Goal: Information Seeking & Learning: Learn about a topic

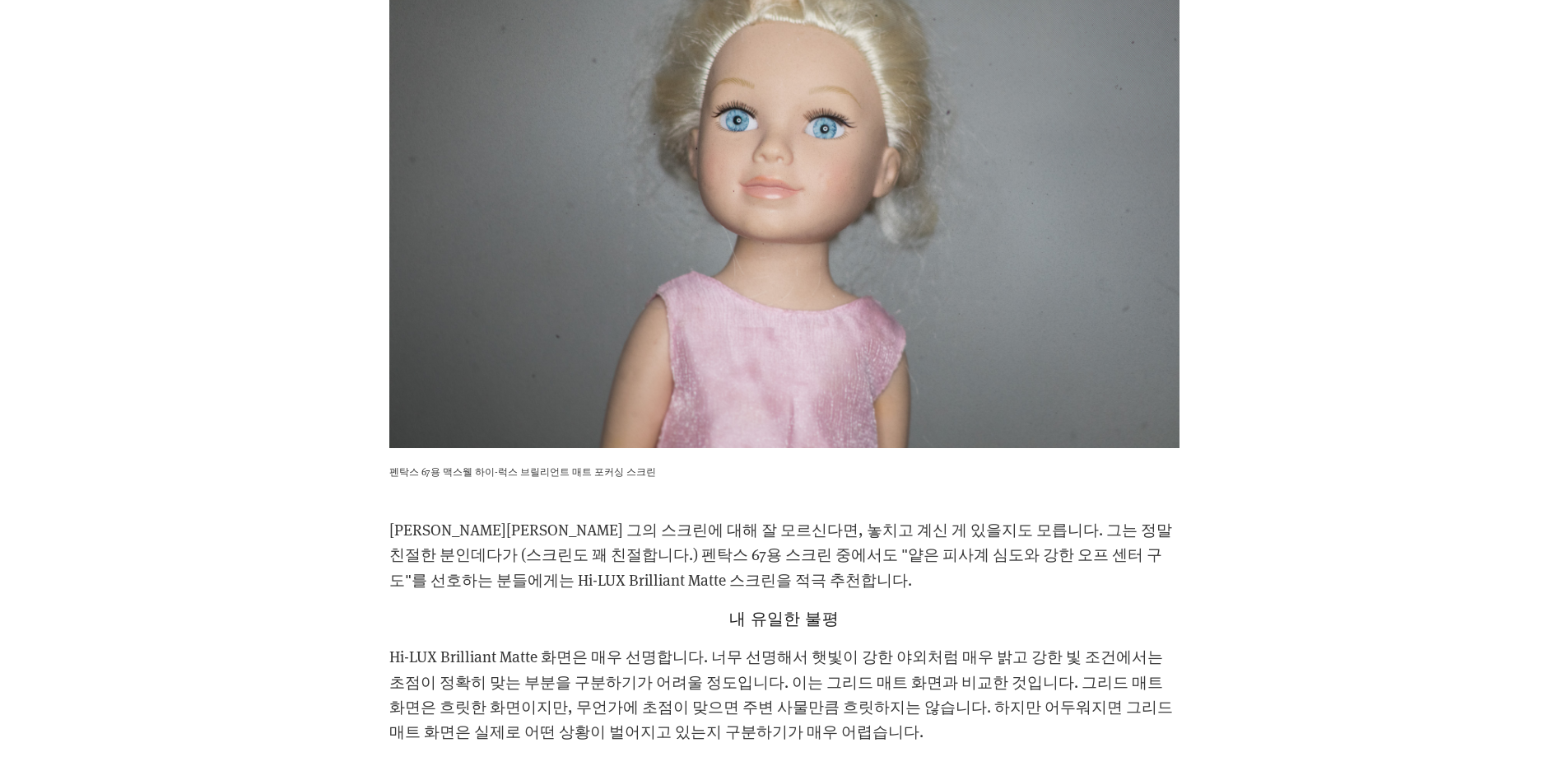
scroll to position [2882, 0]
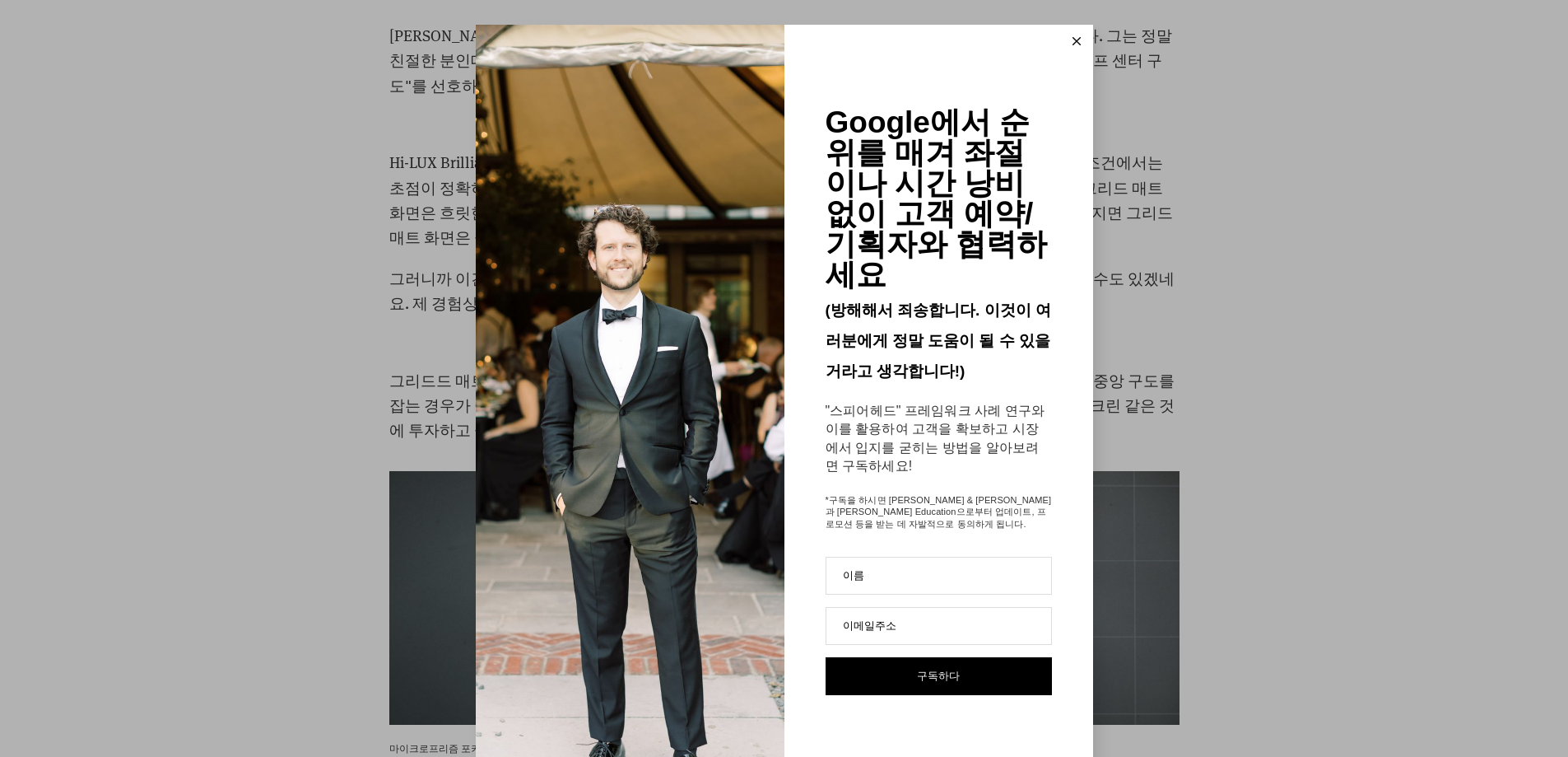
click at [1078, 45] on button at bounding box center [1077, 41] width 33 height 33
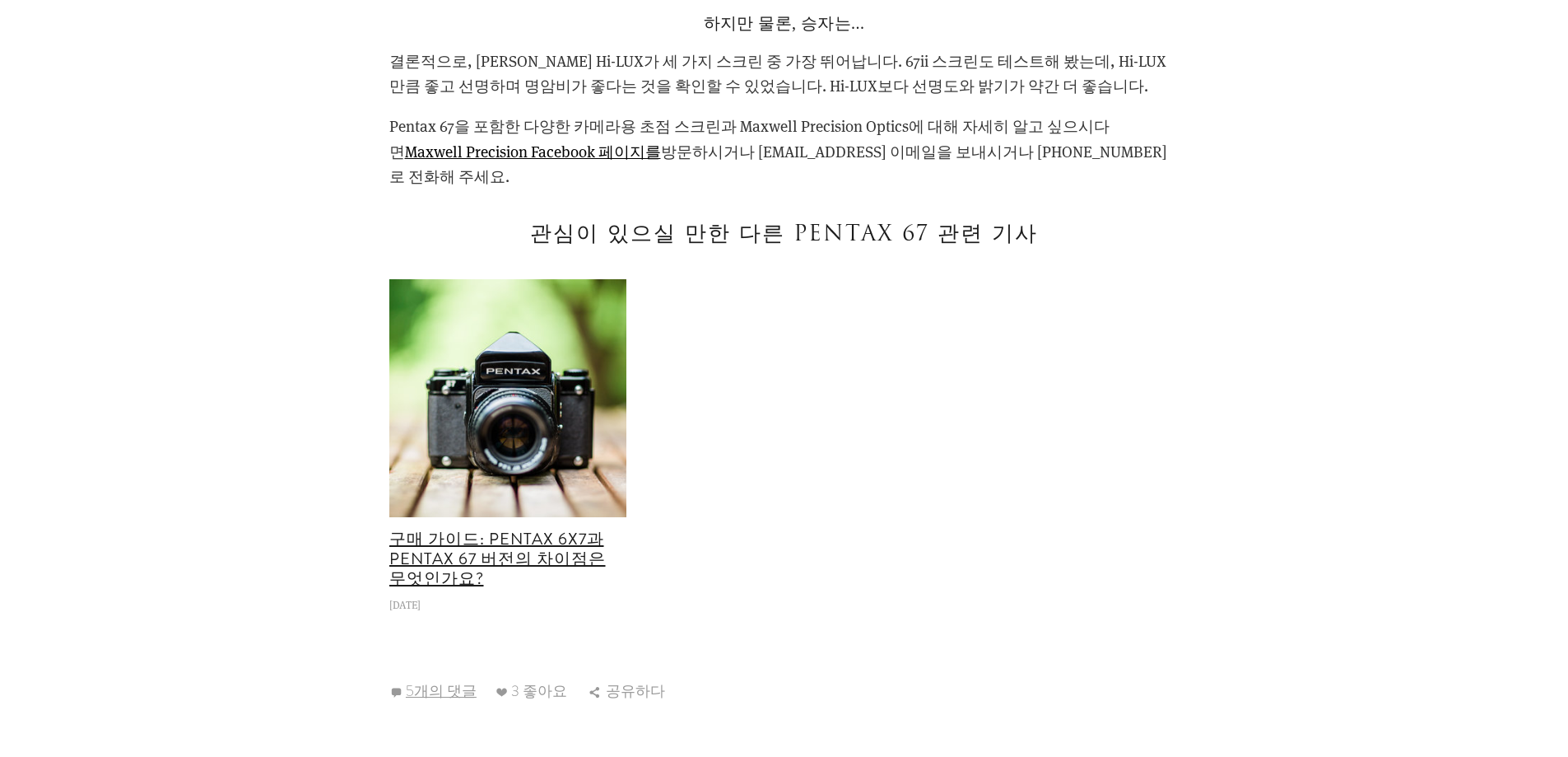
scroll to position [3705, 0]
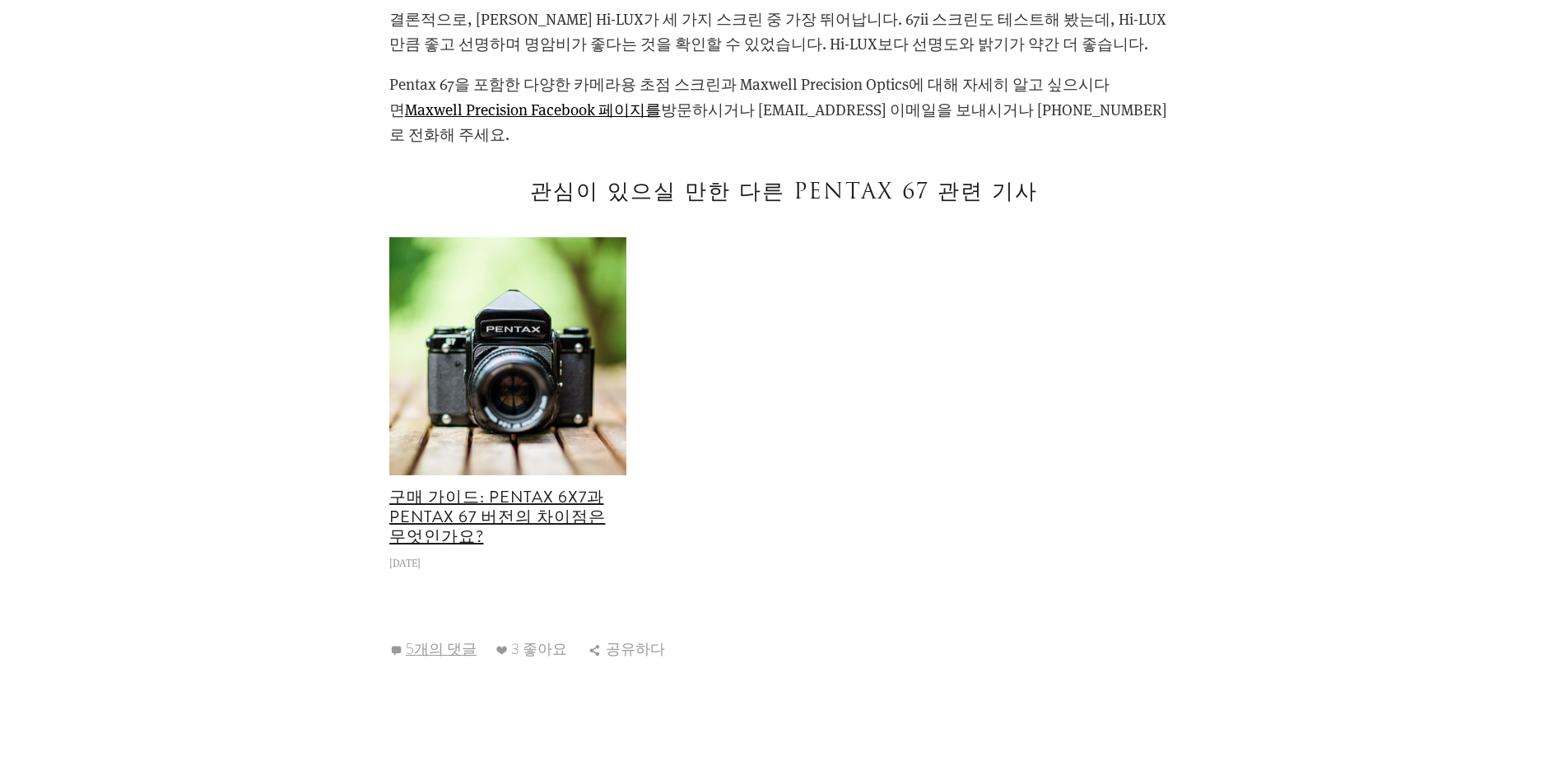
click at [494, 347] on img at bounding box center [507, 356] width 357 height 238
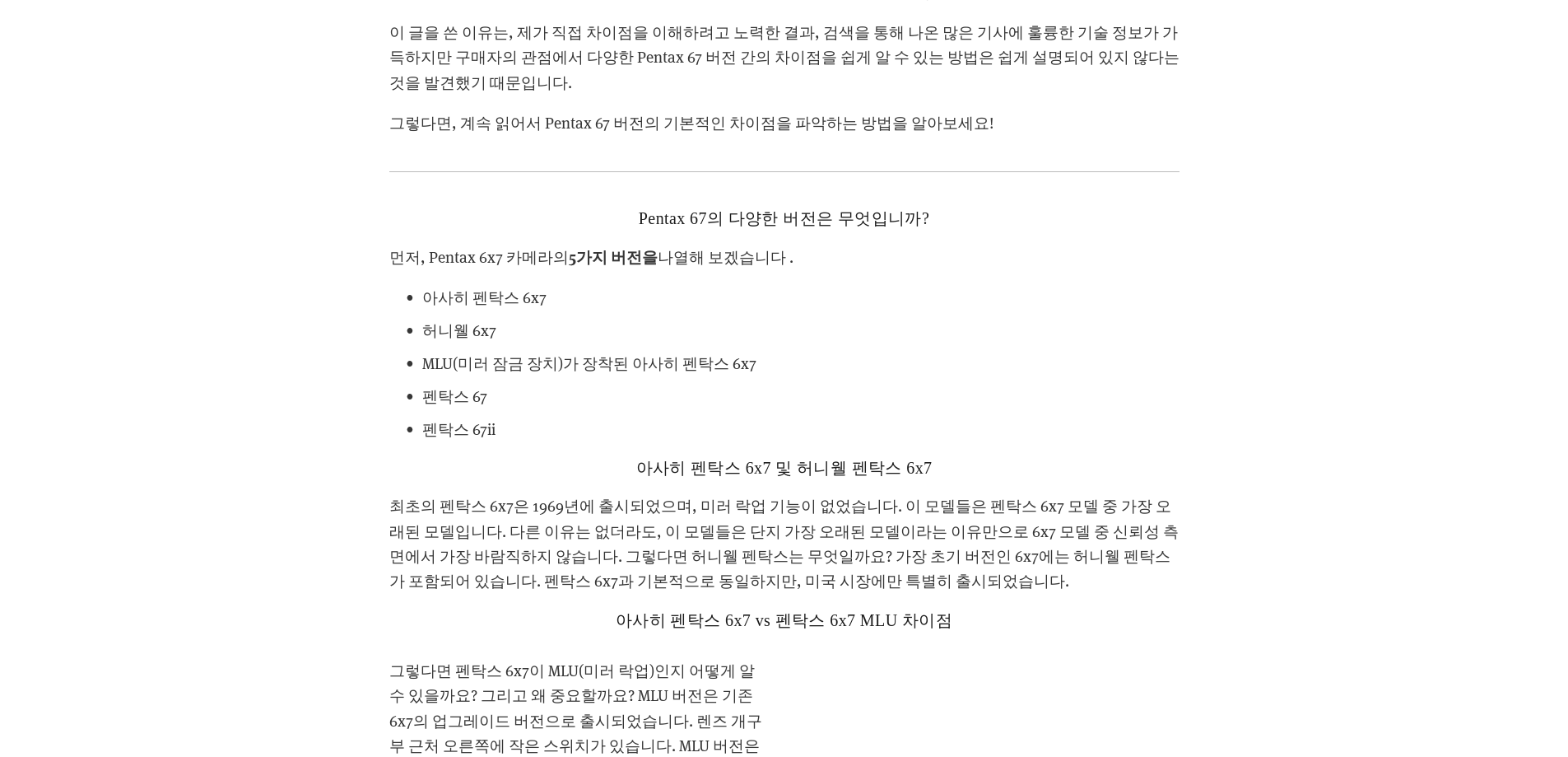
scroll to position [2387, 0]
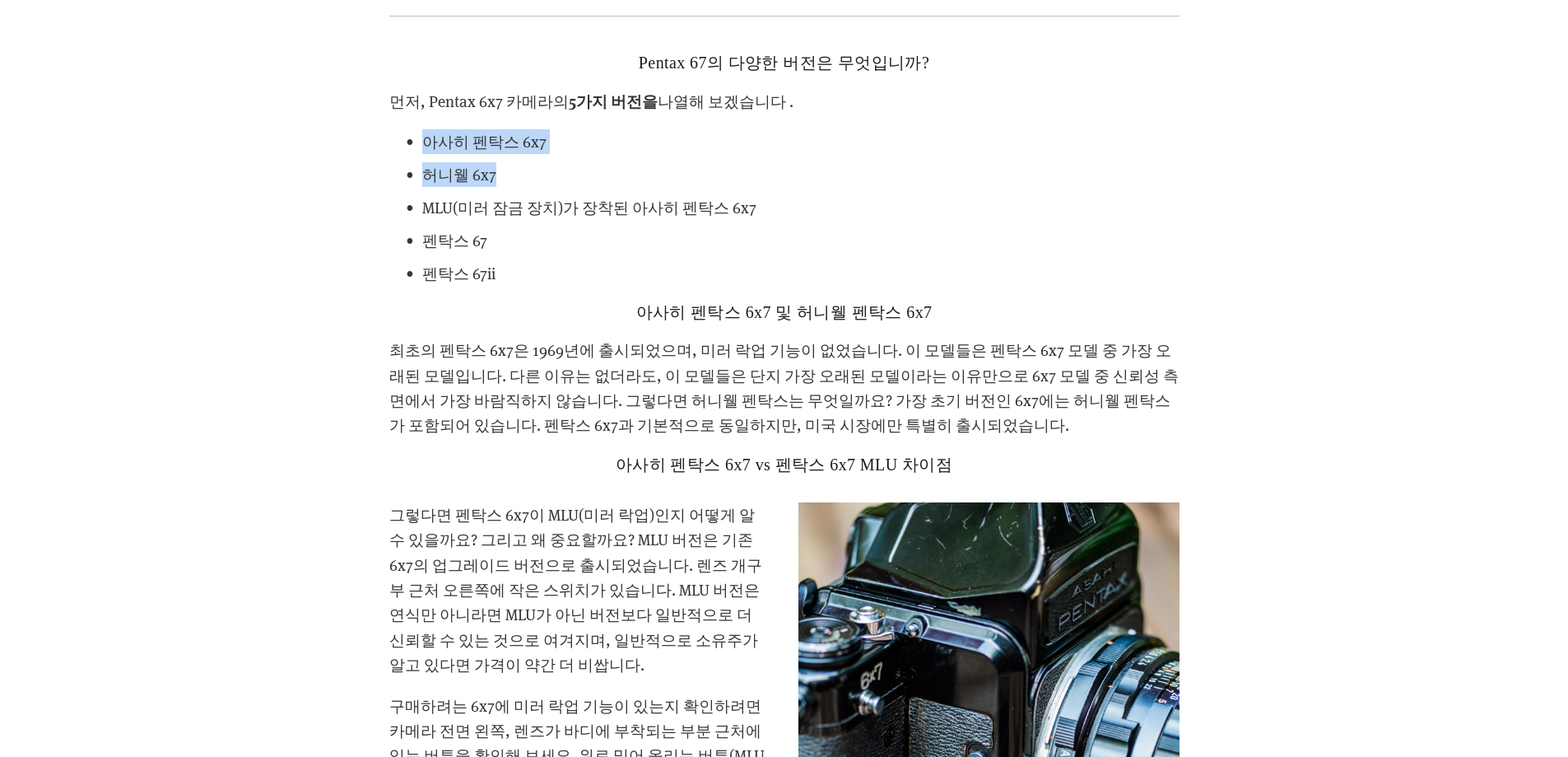
drag, startPoint x: 421, startPoint y: 118, endPoint x: 531, endPoint y: 145, distance: 113.3
click at [533, 136] on ul "아사히 펜탁스 6x7 허니웰 6x7 MLU(미러 잠금 장치)가 장착된 아사히 펜탁스 6x7 펜탁스 67 펜탁스 67ii" at bounding box center [784, 207] width 791 height 156
click at [500, 162] on p "허니웰 6x7" at bounding box center [801, 174] width 758 height 24
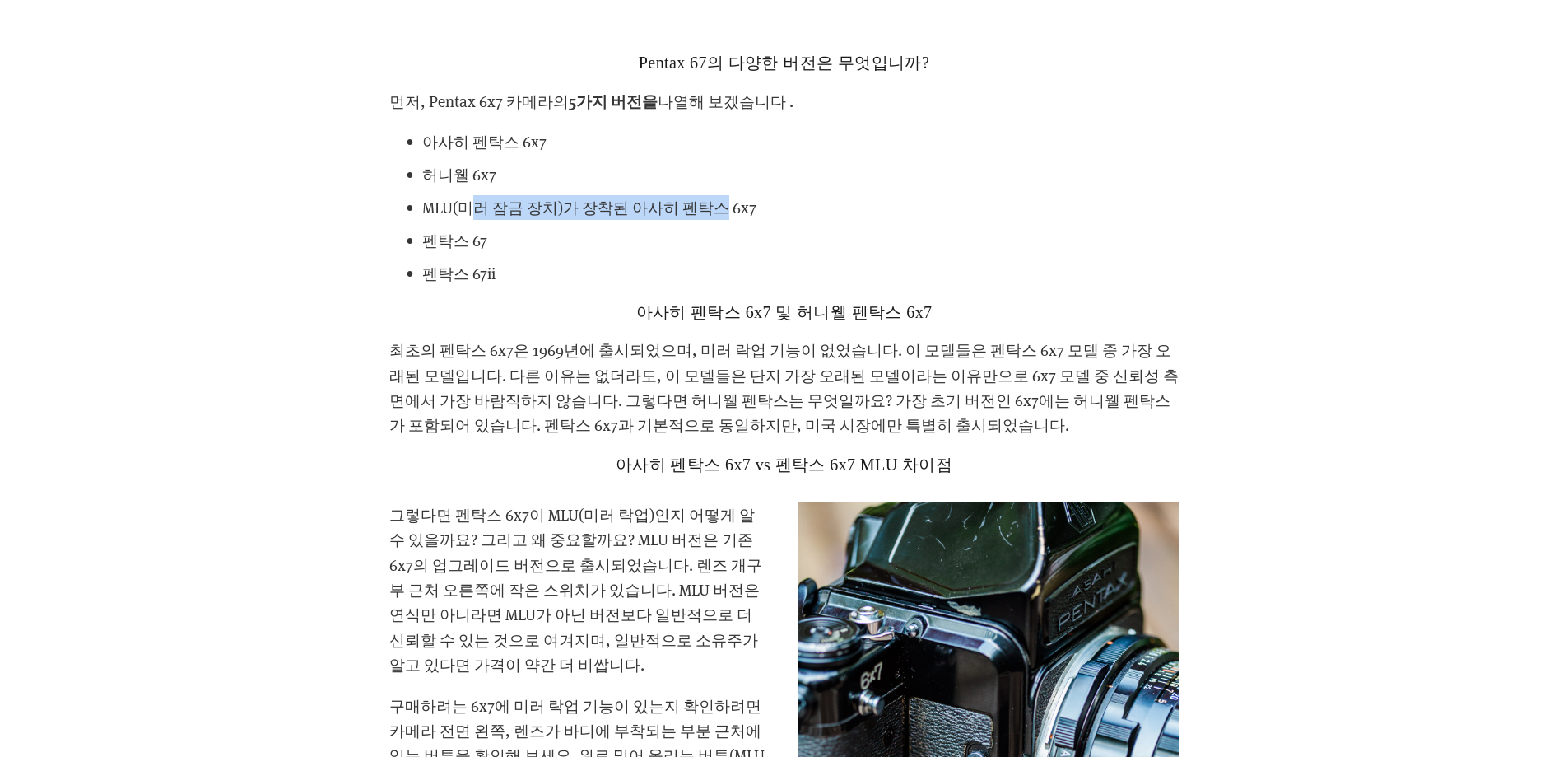
drag, startPoint x: 478, startPoint y: 186, endPoint x: 728, endPoint y: 192, distance: 250.1
click at [728, 197] on font "MLU(미러 잠금 장치)가 장착된 아사히 펜탁스 6x7" at bounding box center [589, 207] width 334 height 20
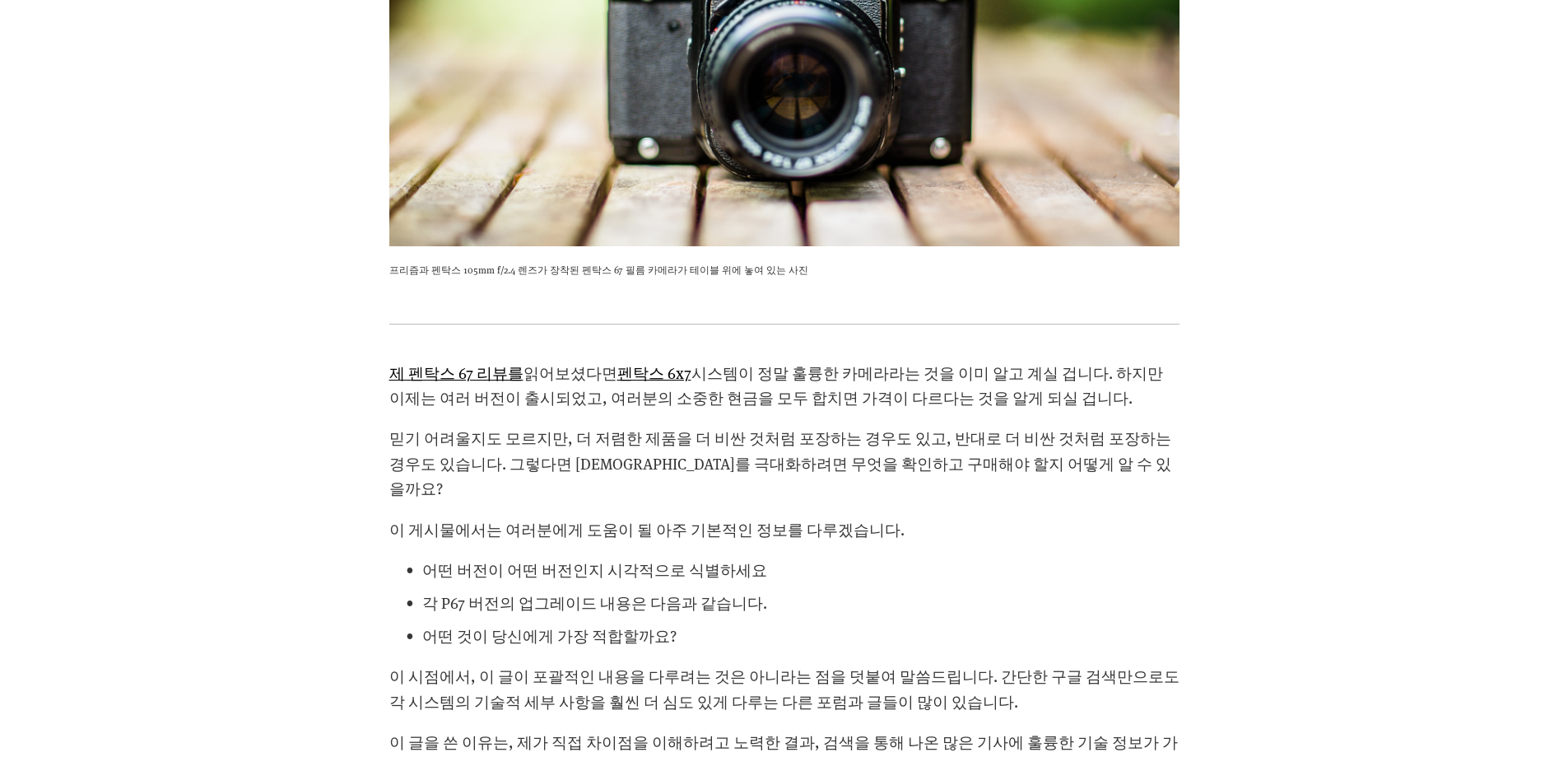
scroll to position [1471, 0]
